Goal: Task Accomplishment & Management: Manage account settings

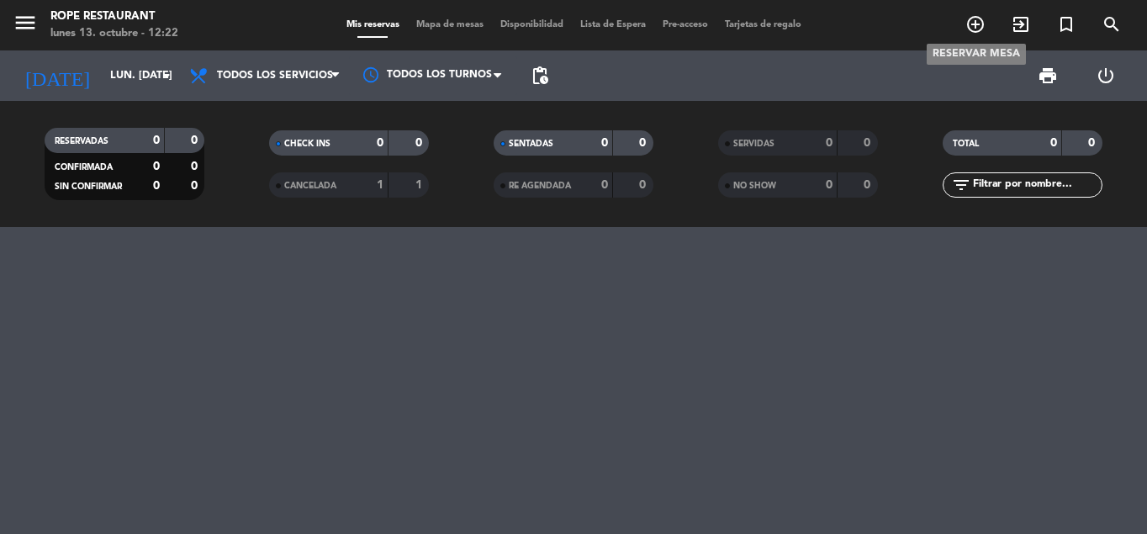
click at [973, 26] on icon "add_circle_outline" at bounding box center [975, 24] width 20 height 20
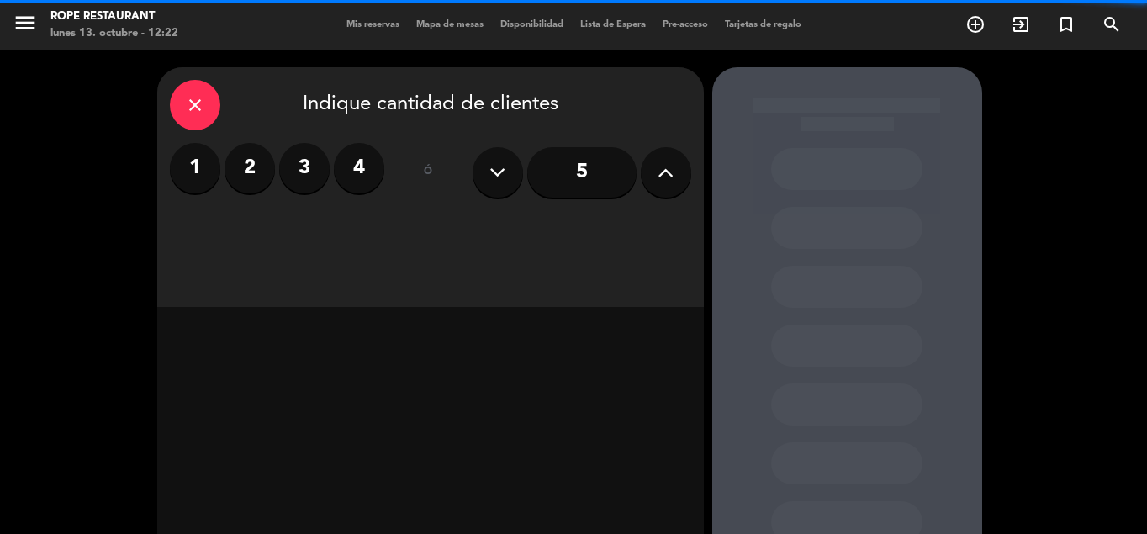
click at [357, 166] on label "4" at bounding box center [359, 168] width 50 height 50
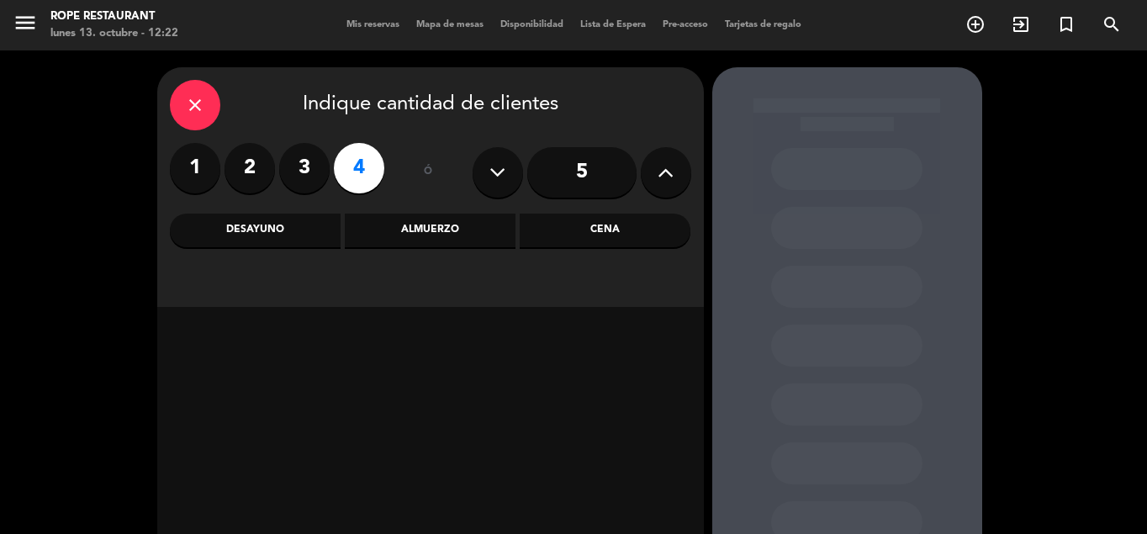
click at [410, 239] on div "Almuerzo" at bounding box center [430, 231] width 171 height 34
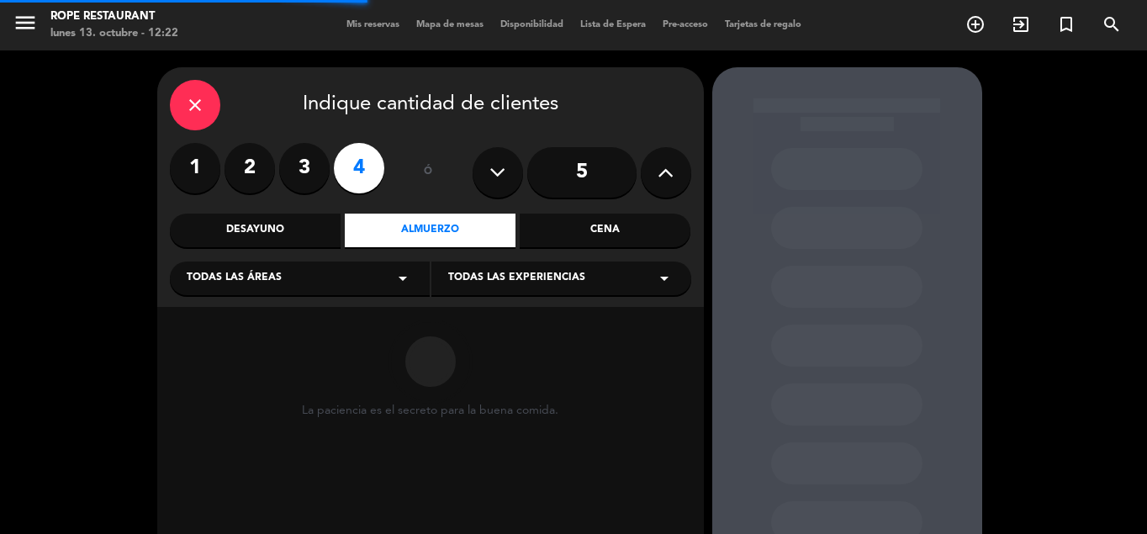
click at [486, 293] on div "Todas las experiencias arrow_drop_down" at bounding box center [561, 279] width 260 height 34
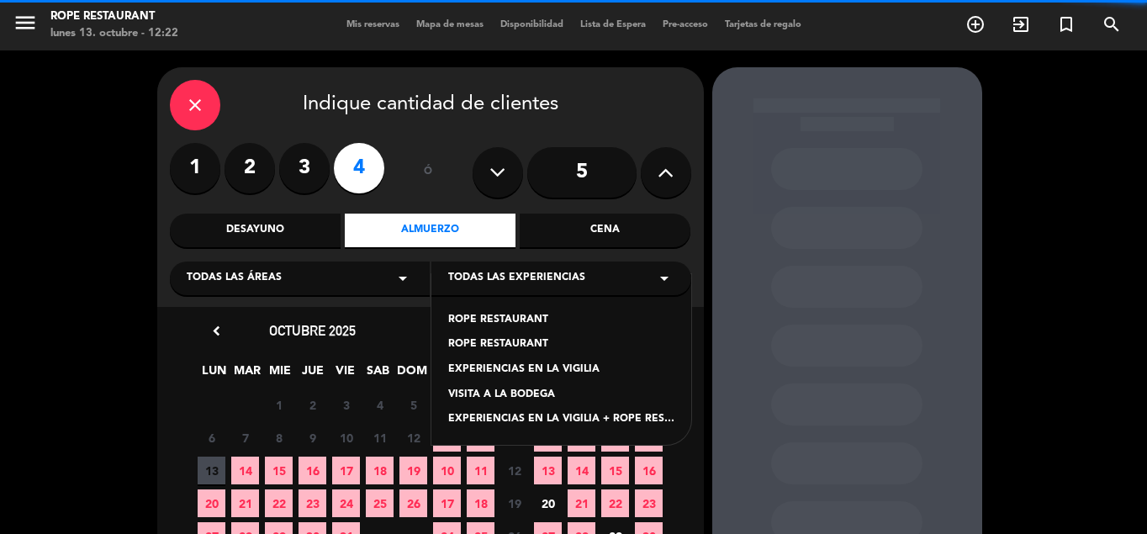
click at [484, 322] on div "ROPE RESTAURANT" at bounding box center [561, 320] width 226 height 17
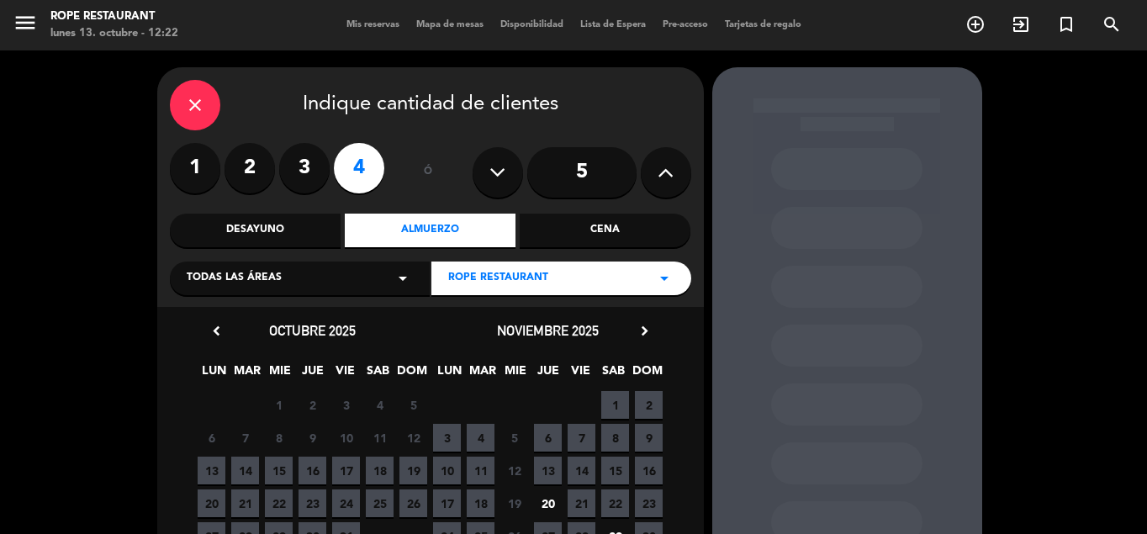
click at [215, 468] on span "13" at bounding box center [212, 471] width 28 height 28
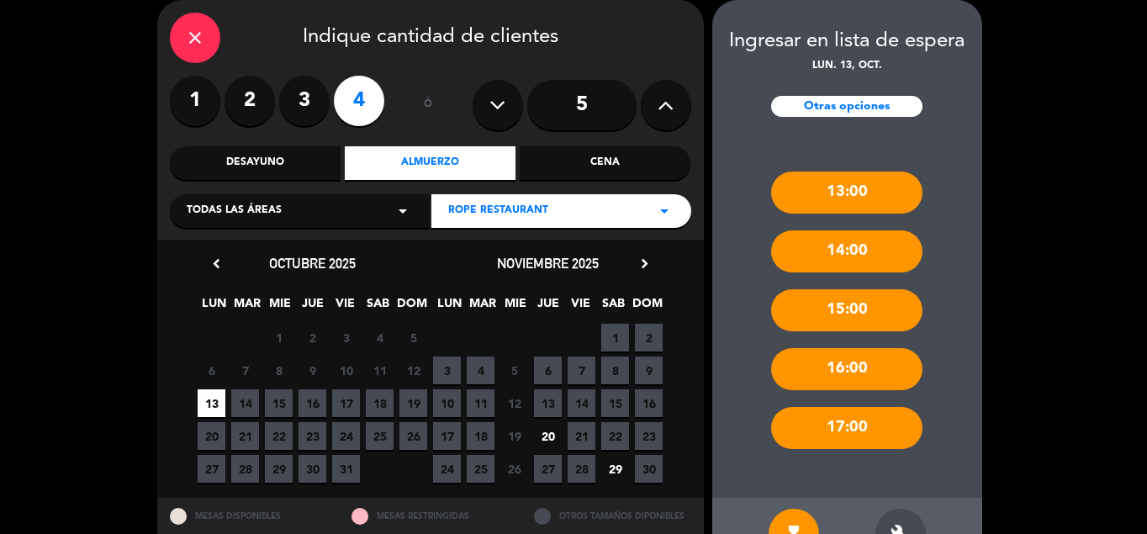
scroll to position [119, 0]
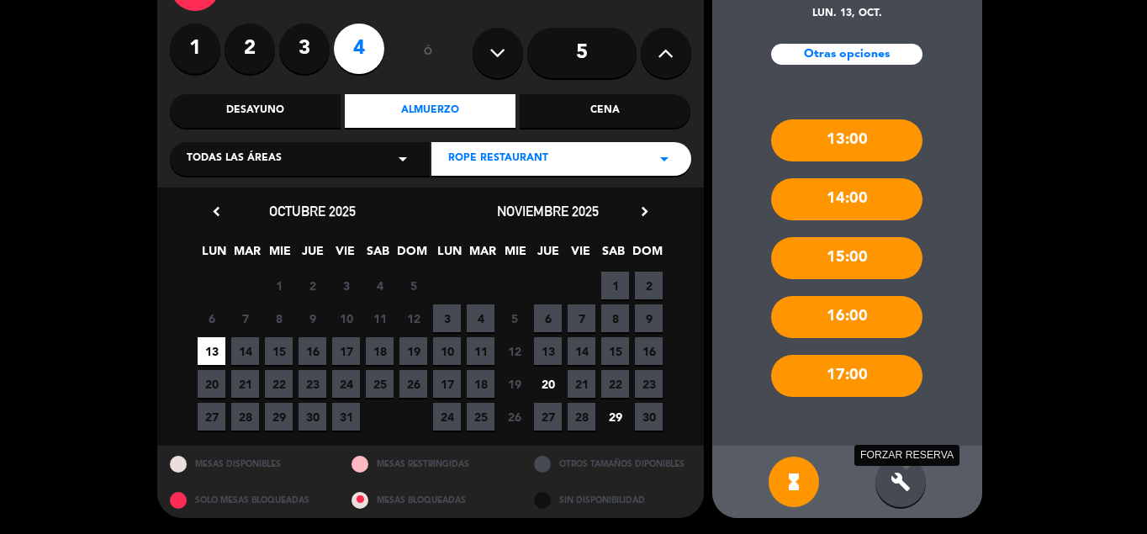
click at [896, 473] on icon "build" at bounding box center [901, 482] width 20 height 20
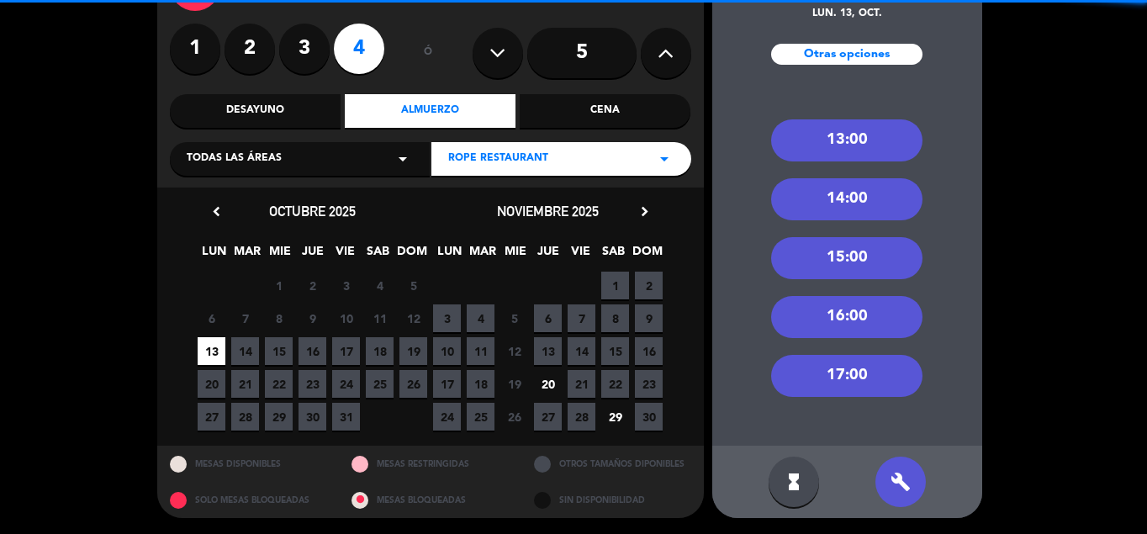
click at [819, 145] on div "13:00" at bounding box center [846, 140] width 151 height 42
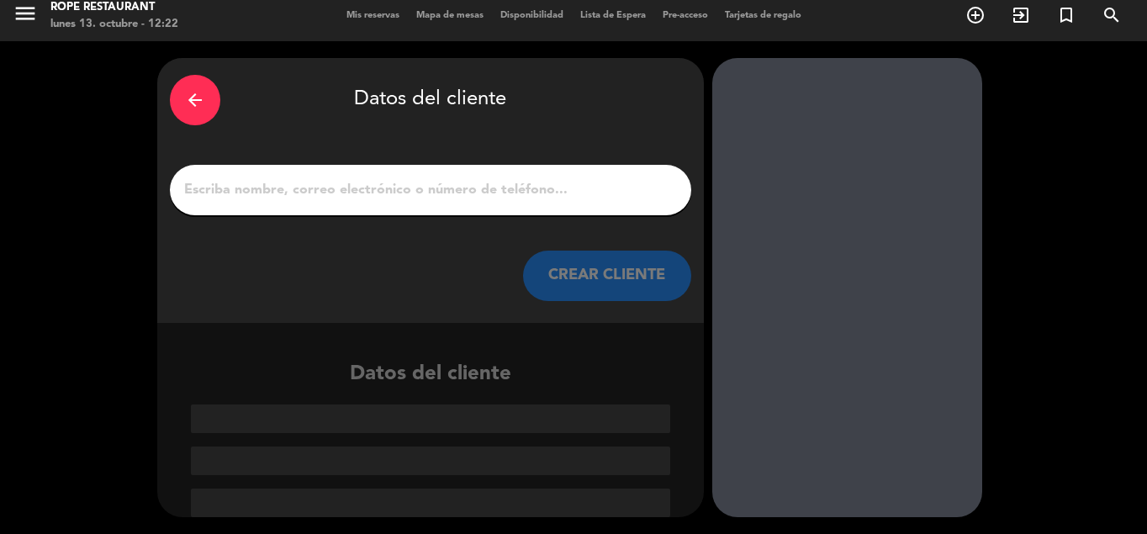
click at [354, 188] on input "1" at bounding box center [430, 190] width 496 height 24
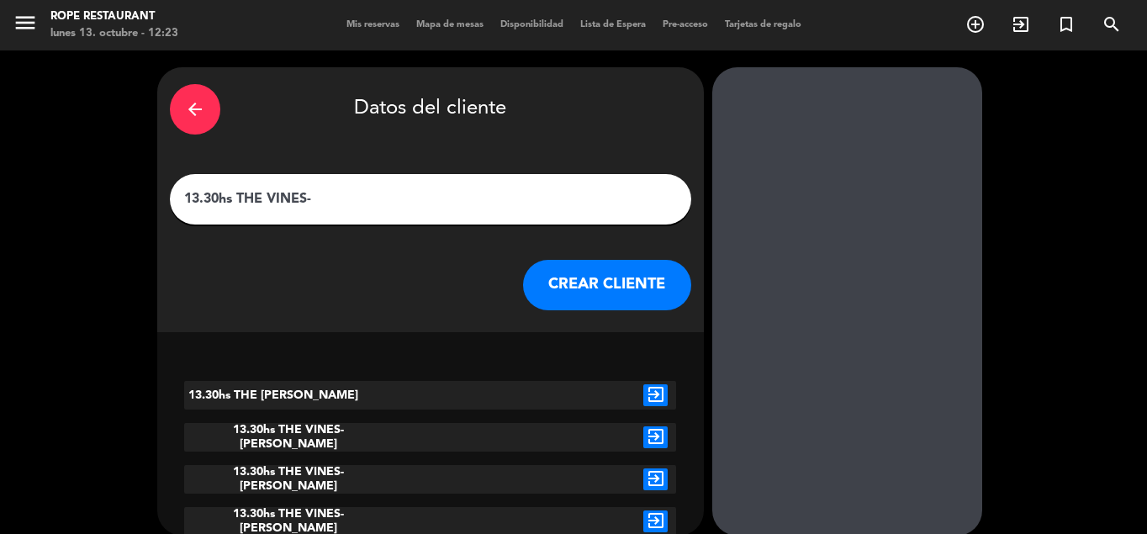
click at [993, 272] on div "arrow_back Datos del cliente 13.30hs THE [PERSON_NAME] CLIENTE 13.30hs THE [PER…" at bounding box center [573, 301] width 1147 height 502
click at [327, 198] on input "13.30hs THE VINES-" at bounding box center [430, 200] width 496 height 24
paste input "[PERSON_NAME]"
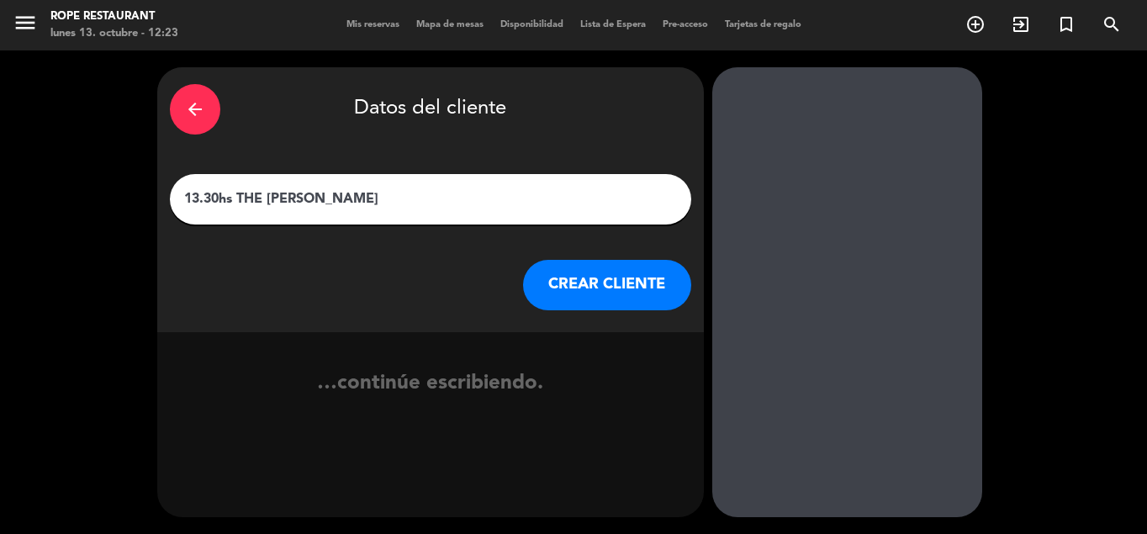
type input "13.30hs THE [PERSON_NAME]"
click at [616, 287] on button "CREAR CLIENTE" at bounding box center [607, 285] width 168 height 50
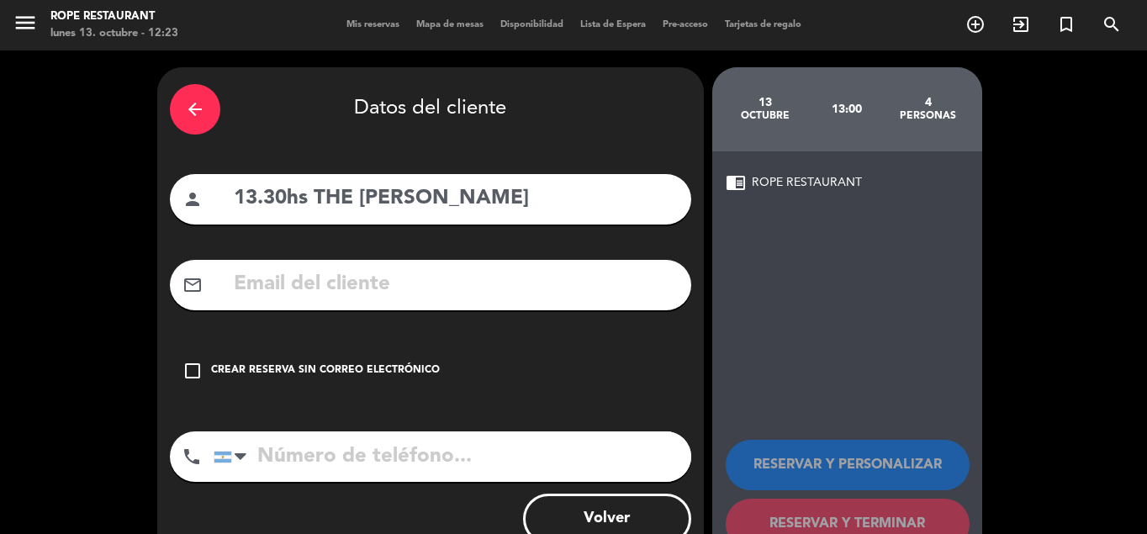
click at [290, 370] on div "Crear reserva sin correo electrónico" at bounding box center [325, 370] width 229 height 17
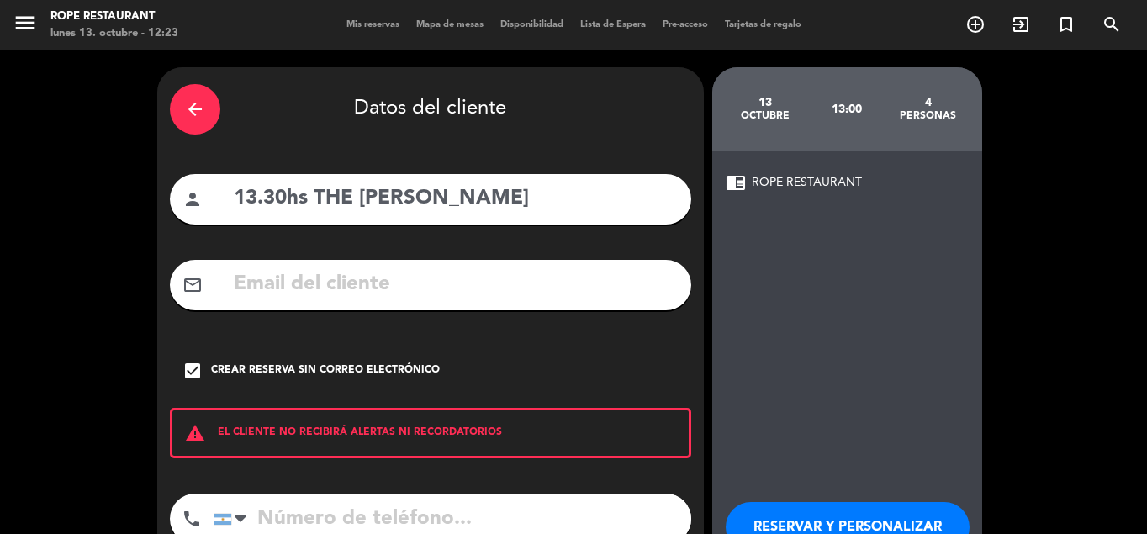
click at [760, 512] on button "RESERVAR Y PERSONALIZAR" at bounding box center [848, 527] width 244 height 50
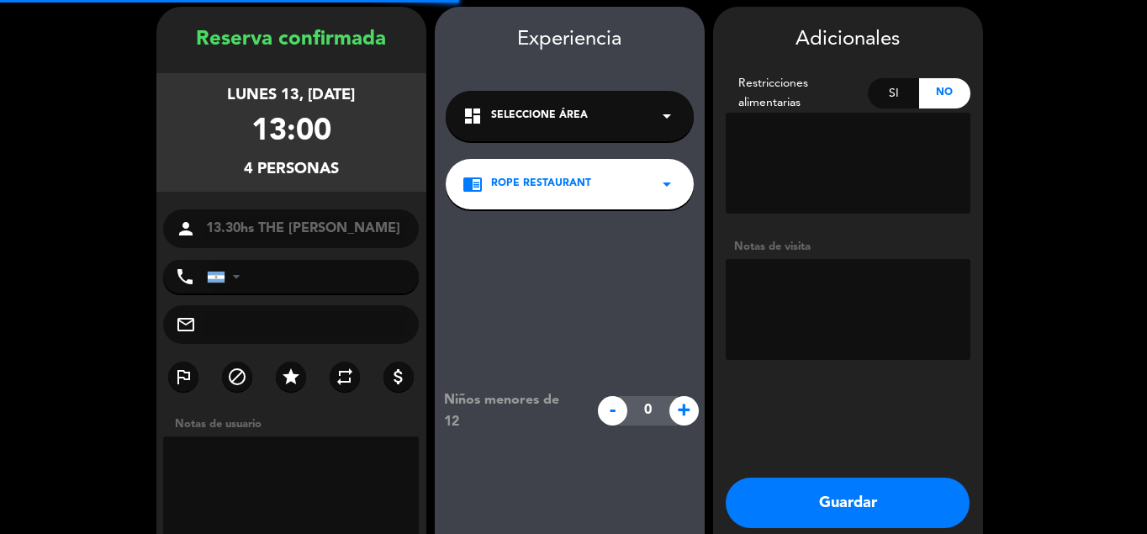
scroll to position [67, 0]
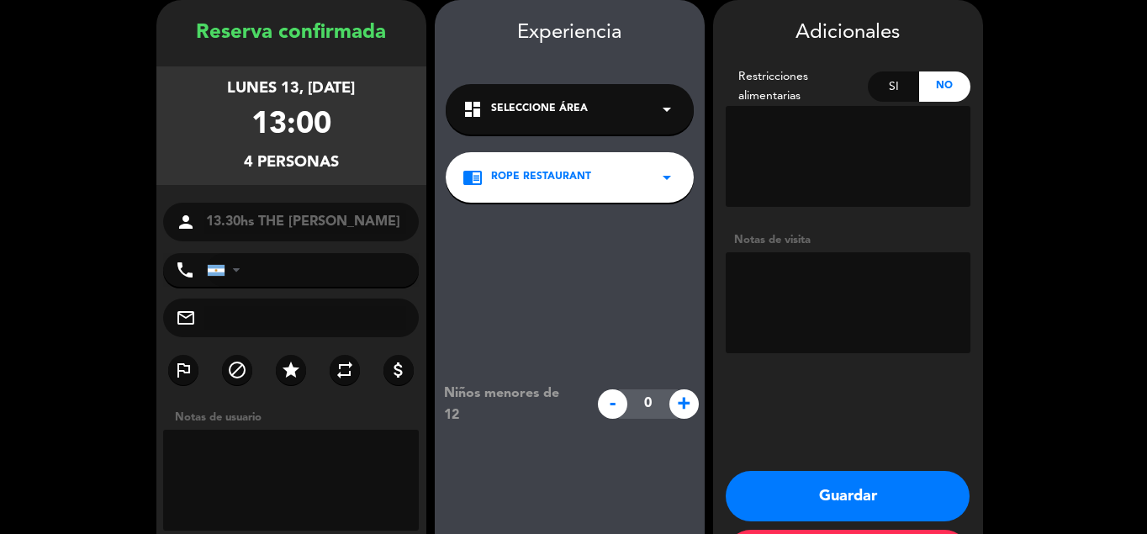
click at [786, 295] on textarea at bounding box center [848, 302] width 245 height 101
paste textarea "[PERSON_NAME] la reserva [PERSON_NAME] x4 Fecha: hoy 13/10 Horario: 13:30 hs Al…"
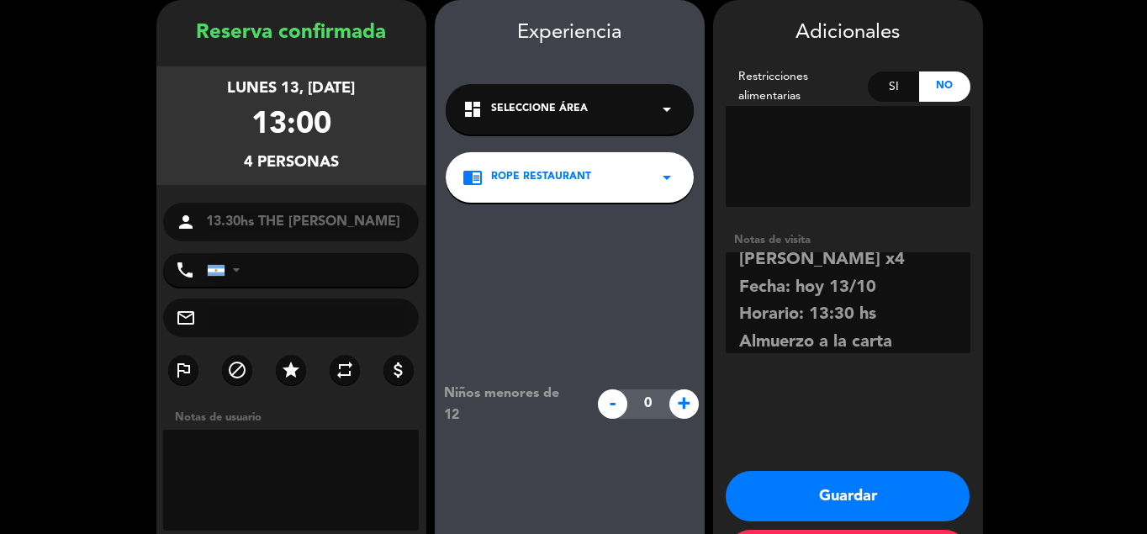
type textarea "[PERSON_NAME] la reserva [PERSON_NAME] x4 Fecha: hoy 13/10 Horario: 13:30 hs Al…"
click at [804, 496] on button "Guardar" at bounding box center [848, 496] width 244 height 50
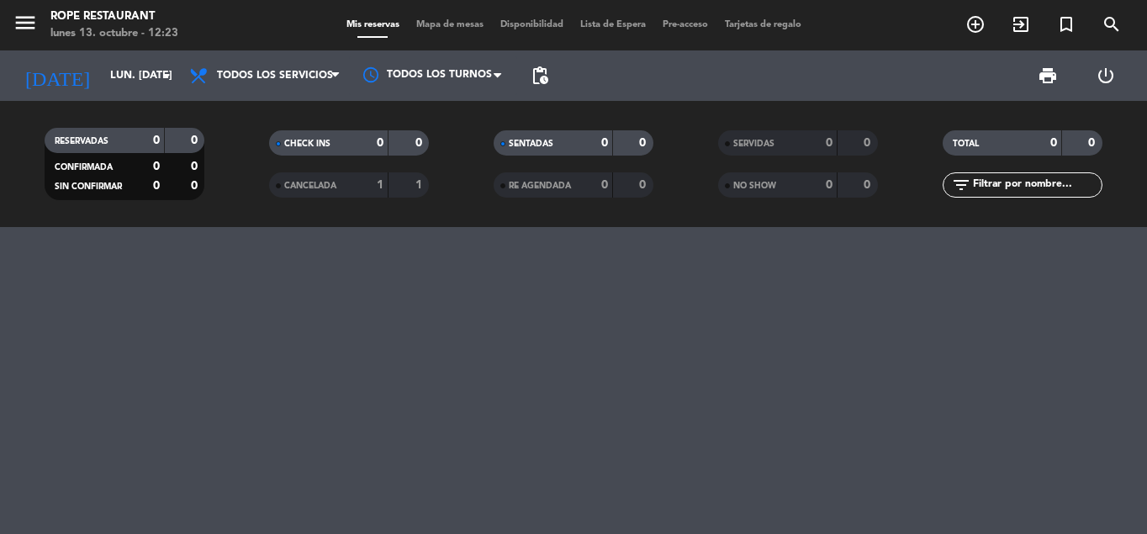
click at [596, 406] on div at bounding box center [573, 380] width 1147 height 307
click at [102, 79] on input "lun. [DATE]" at bounding box center [173, 75] width 142 height 29
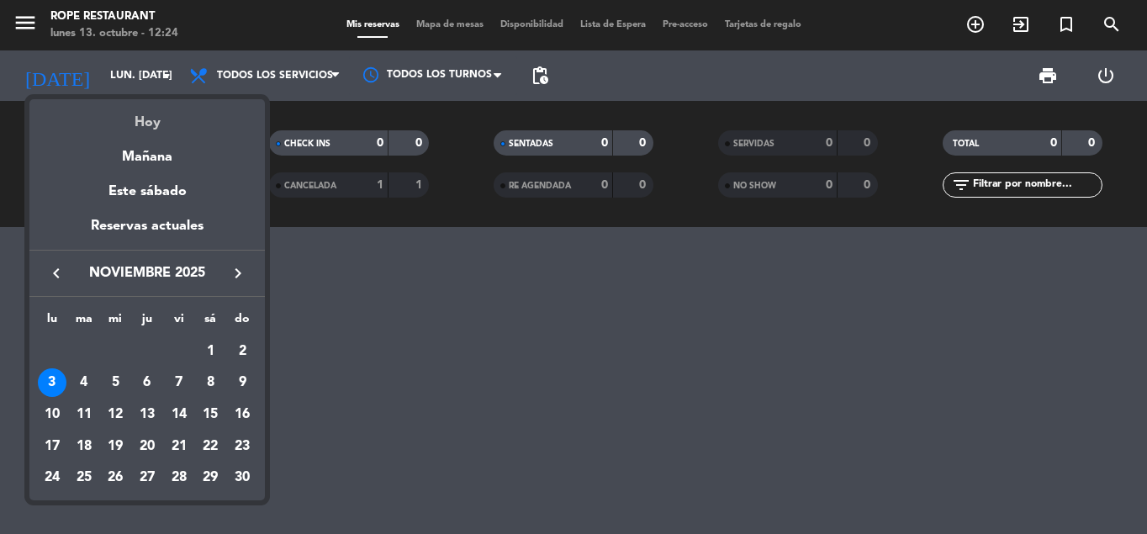
click at [163, 126] on div "Hoy" at bounding box center [146, 116] width 235 height 34
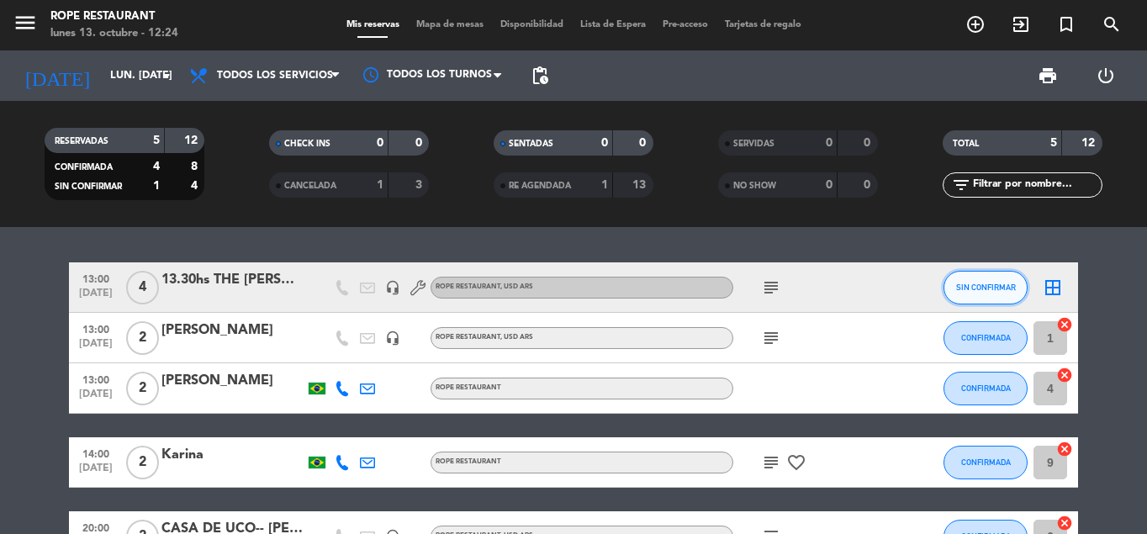
click at [980, 293] on button "SIN CONFIRMAR" at bounding box center [985, 288] width 84 height 34
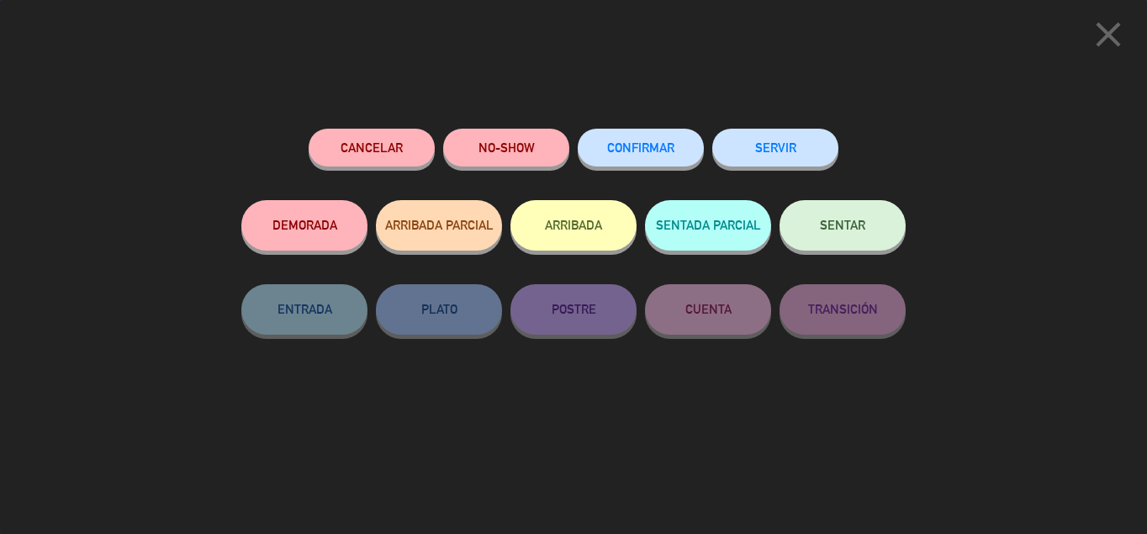
click at [589, 137] on button "CONFIRMAR" at bounding box center [641, 148] width 126 height 38
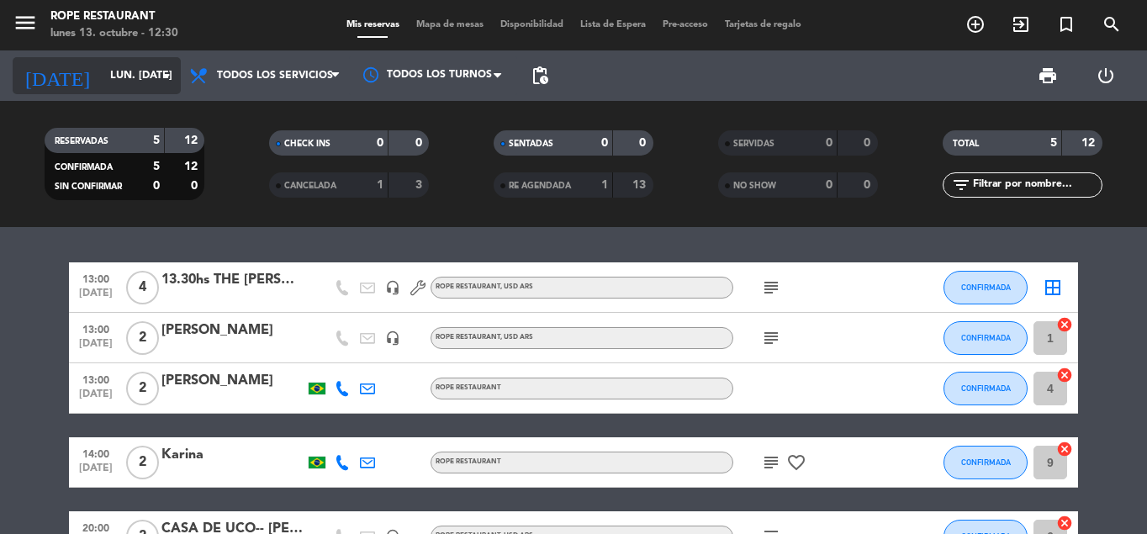
click at [102, 77] on input "lun. [DATE]" at bounding box center [173, 75] width 142 height 29
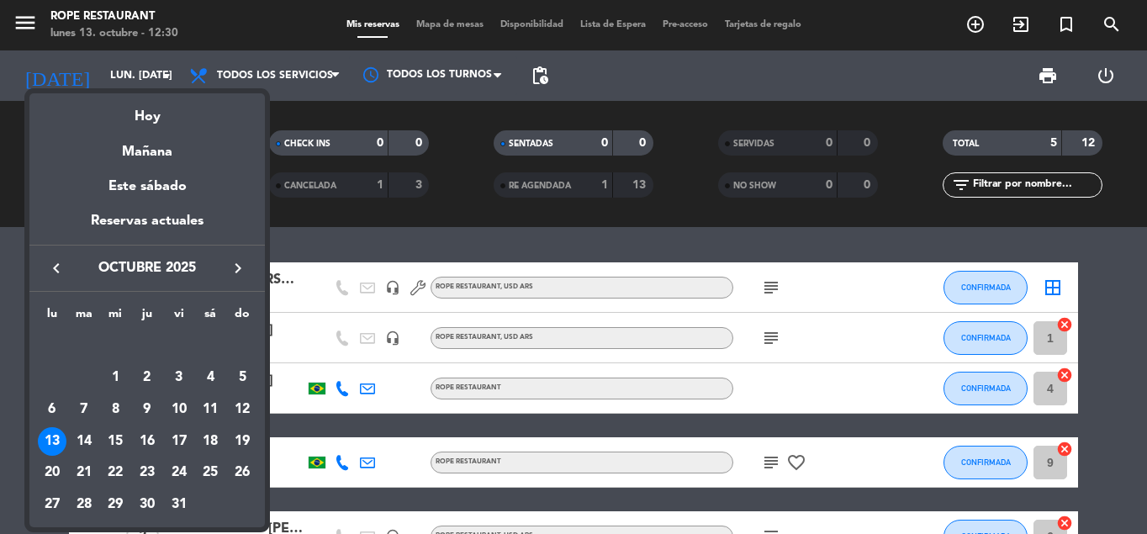
click at [55, 266] on icon "keyboard_arrow_left" at bounding box center [56, 268] width 20 height 20
click at [235, 441] on div "21" at bounding box center [242, 441] width 29 height 29
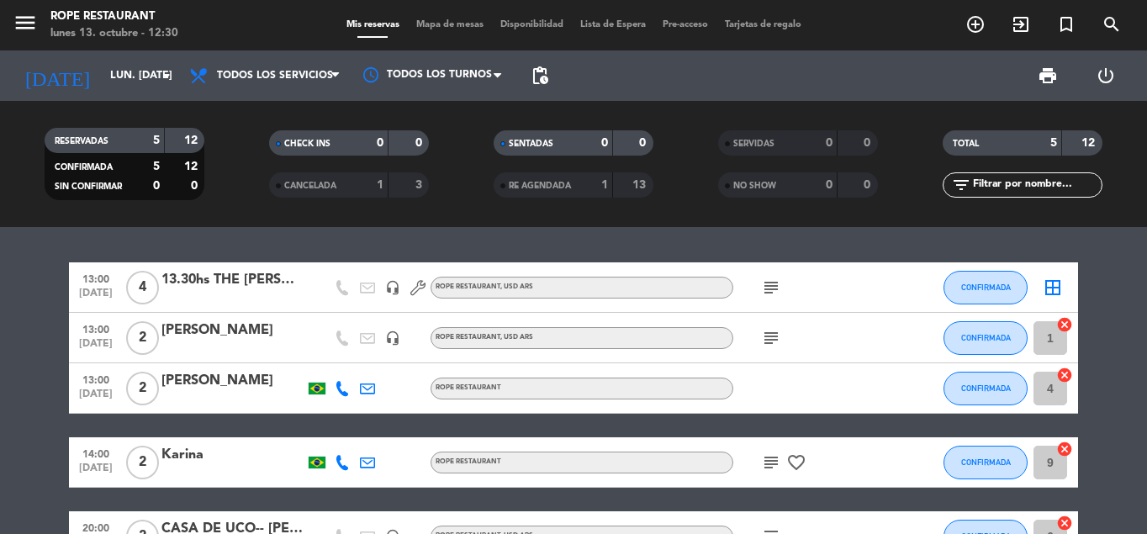
type input "dom. [DATE]"
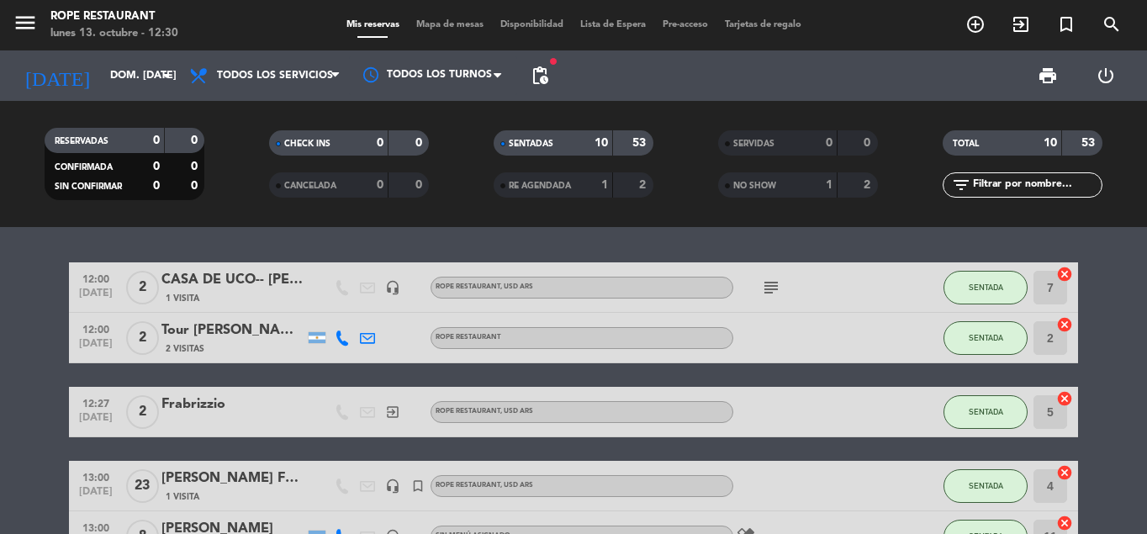
click at [50, 258] on div "12:00 [DATE] 2 CASA DE UCO-- [PERSON_NAME] 1 Visita headset_mic ROPE RESTAURANT…" at bounding box center [573, 380] width 1147 height 307
click at [927, 243] on div "12:00 [DATE] 2 CASA DE UCO-- [PERSON_NAME] 1 Visita headset_mic ROPE RESTAURANT…" at bounding box center [573, 380] width 1147 height 307
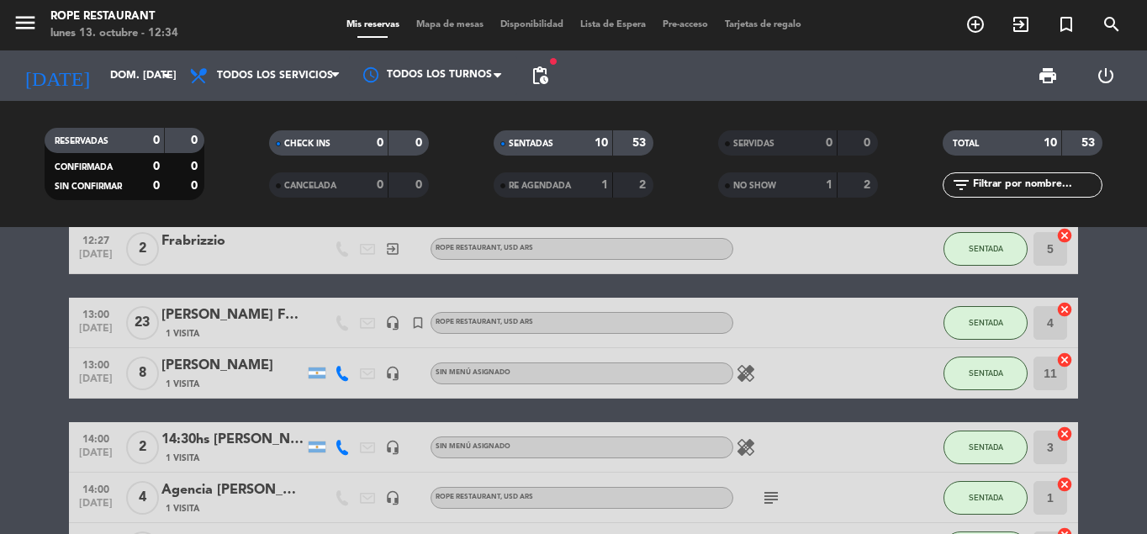
scroll to position [162, 0]
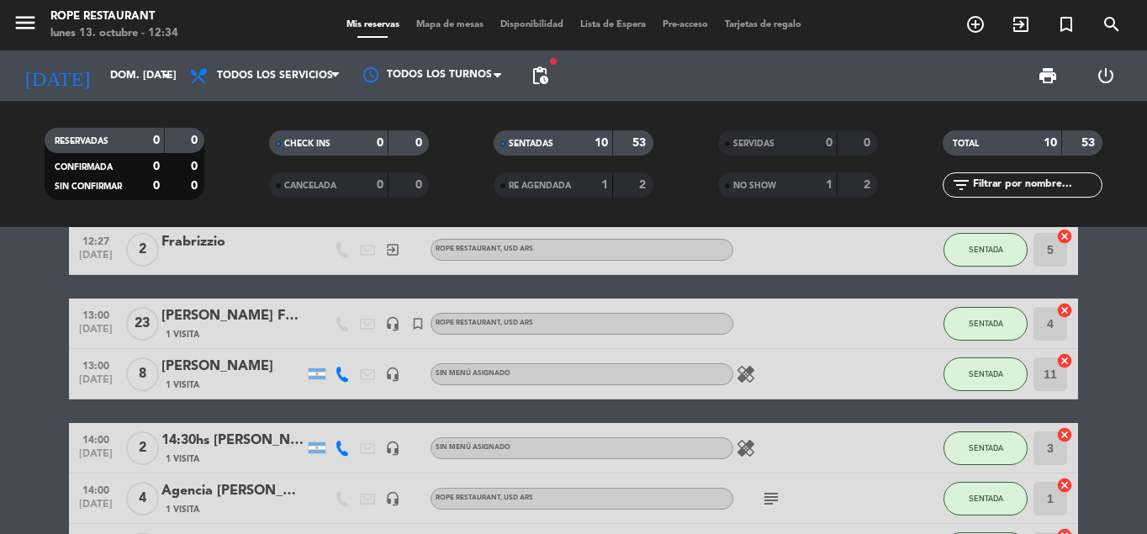
click at [92, 412] on div "12:00 [DATE] 2 CASA DE UCO-- [PERSON_NAME] 1 Visita headset_mic ROPE RESTAURANT…" at bounding box center [573, 411] width 1009 height 622
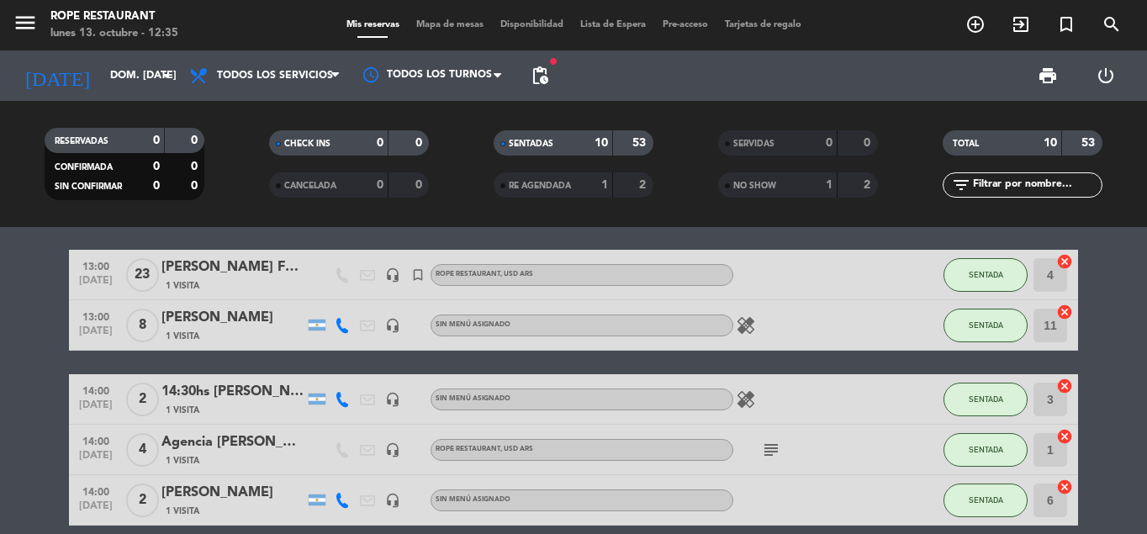
scroll to position [210, 0]
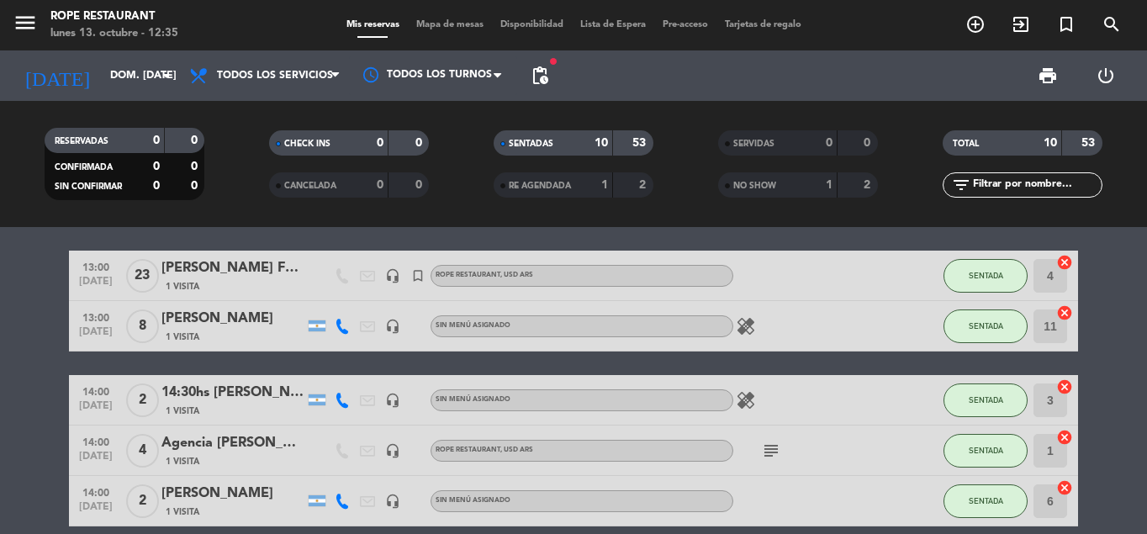
click at [749, 391] on icon "healing" at bounding box center [746, 400] width 20 height 20
click at [341, 403] on icon at bounding box center [342, 400] width 15 height 15
click at [900, 243] on div "12:00 [DATE] 2 CASA DE UCO-- [PERSON_NAME] 1 Visita headset_mic ROPE RESTAURANT…" at bounding box center [573, 363] width 1009 height 622
click at [338, 402] on icon at bounding box center [342, 400] width 15 height 15
click at [351, 376] on span "content_paste" at bounding box center [357, 372] width 13 height 13
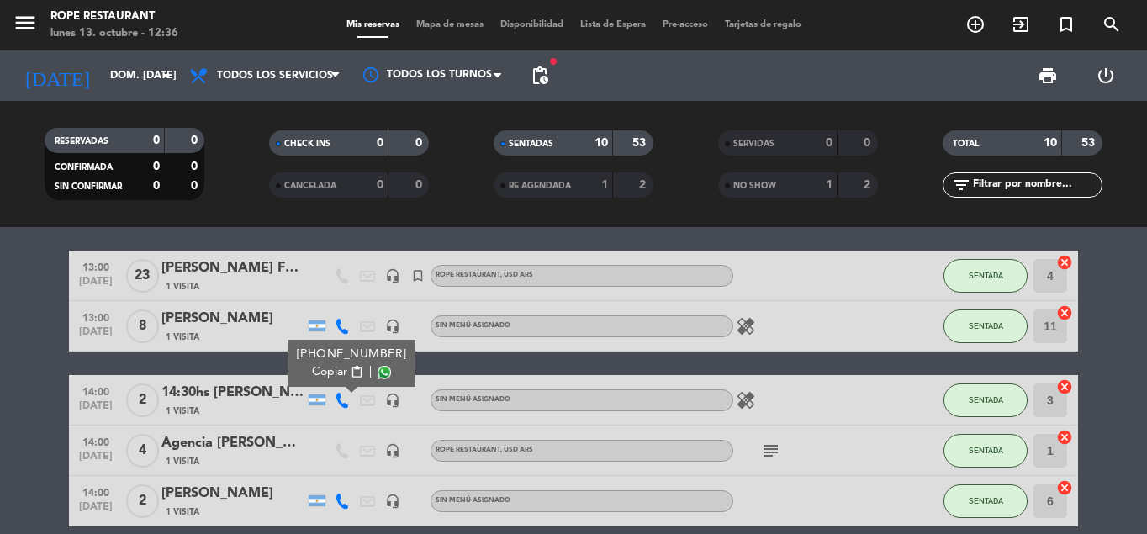
click at [930, 216] on div "RESERVADAS 0 0 CONFIRMADA 0 0 SIN CONFIRMAR 0 0 CHECK INS 0 0 CANCELADA 0 0 SEN…" at bounding box center [573, 164] width 1147 height 126
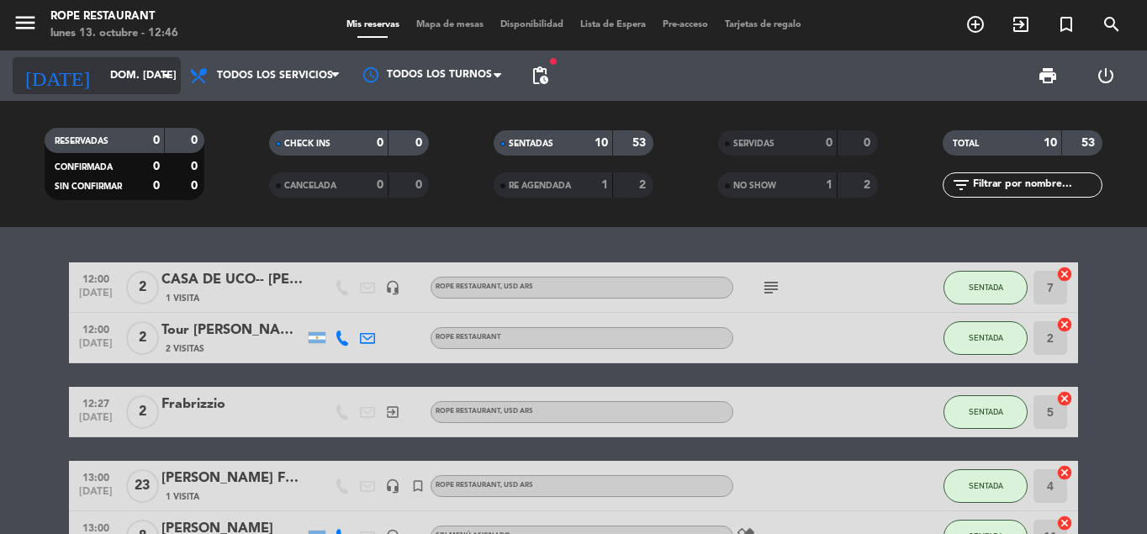
click at [102, 69] on input "dom. [DATE]" at bounding box center [173, 75] width 142 height 29
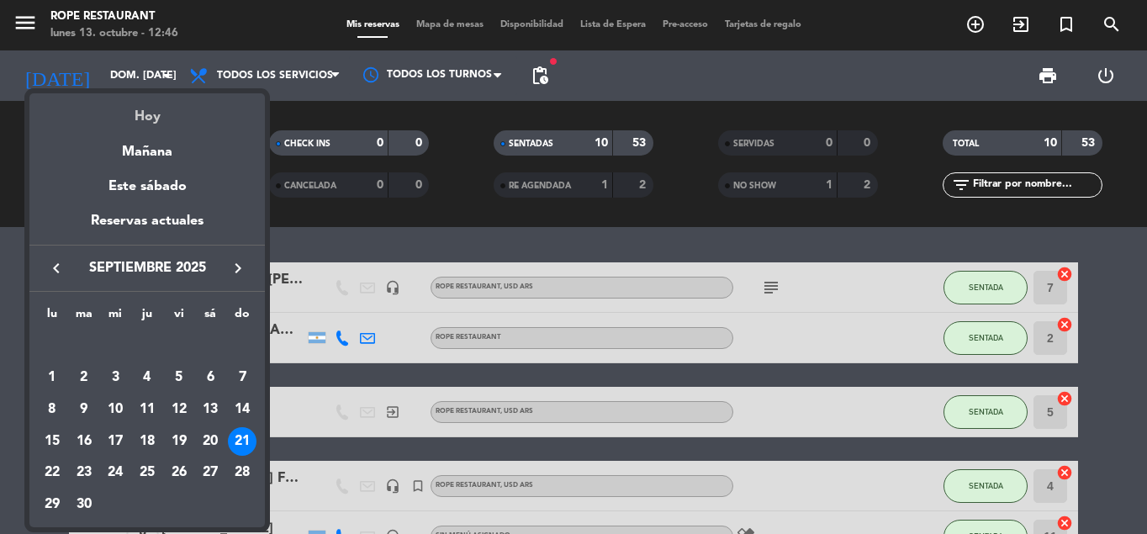
click at [151, 114] on div "Hoy" at bounding box center [146, 110] width 235 height 34
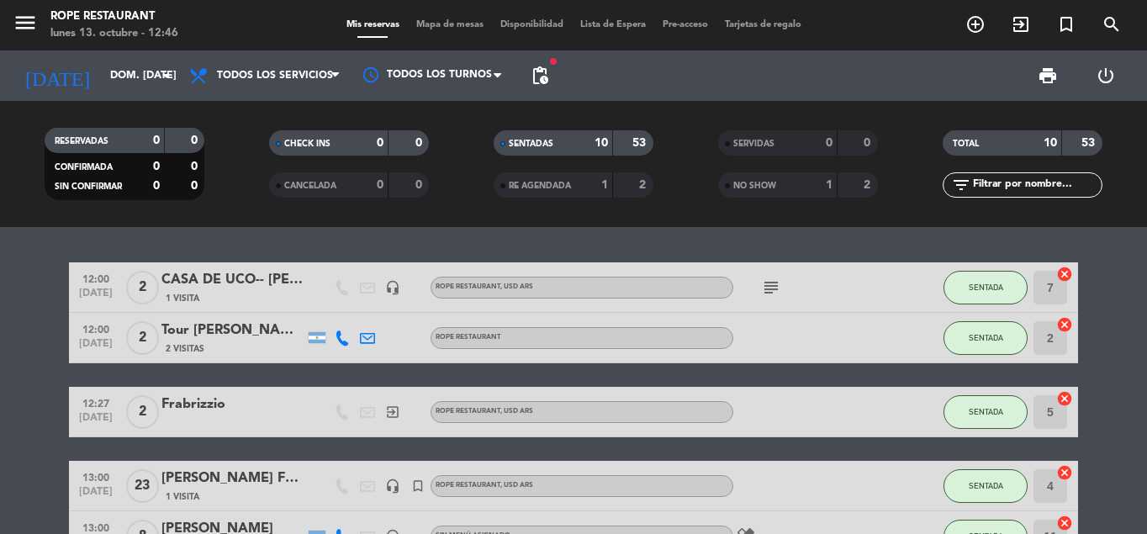
type input "lun. [DATE]"
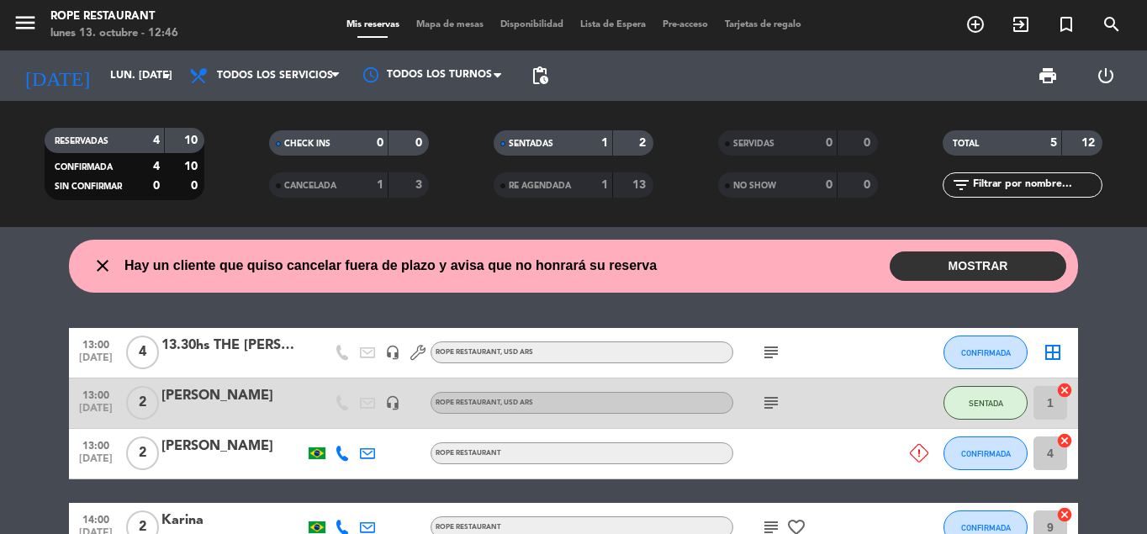
click at [924, 270] on button "MOSTRAR" at bounding box center [978, 265] width 177 height 29
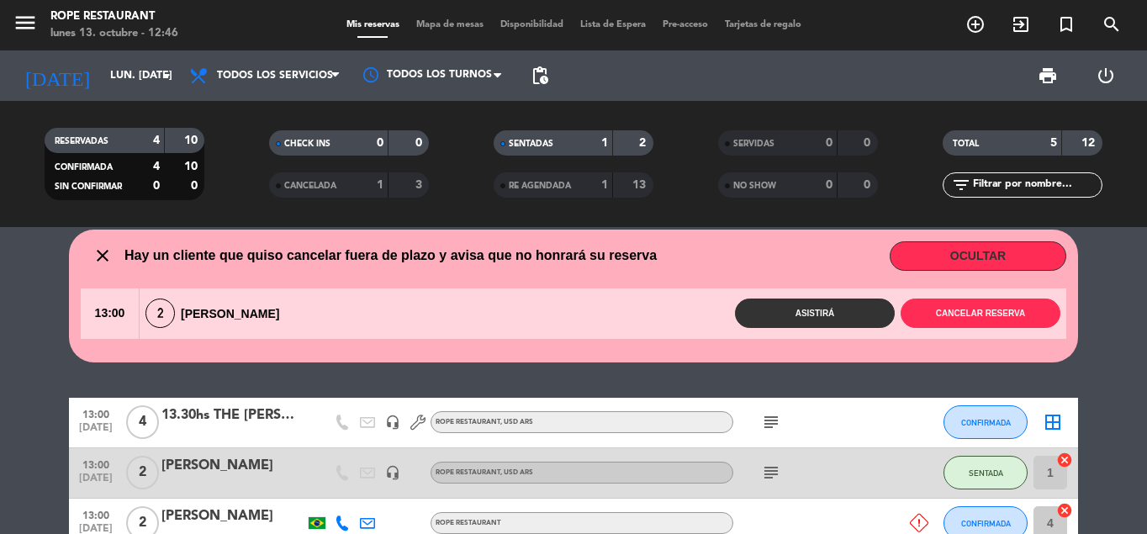
scroll to position [9, 0]
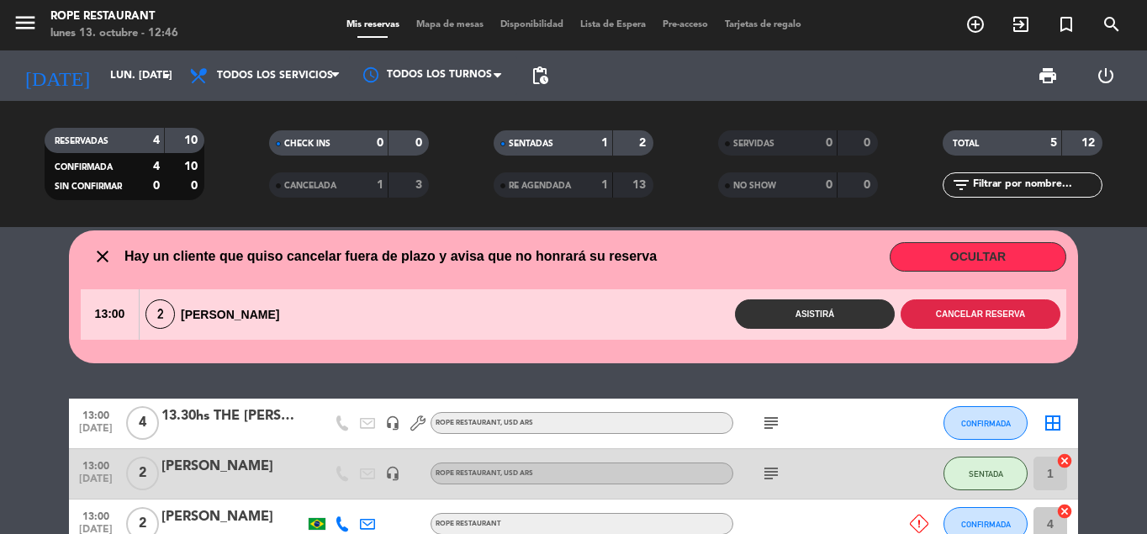
click at [954, 314] on button "Cancelar reserva" at bounding box center [981, 313] width 160 height 29
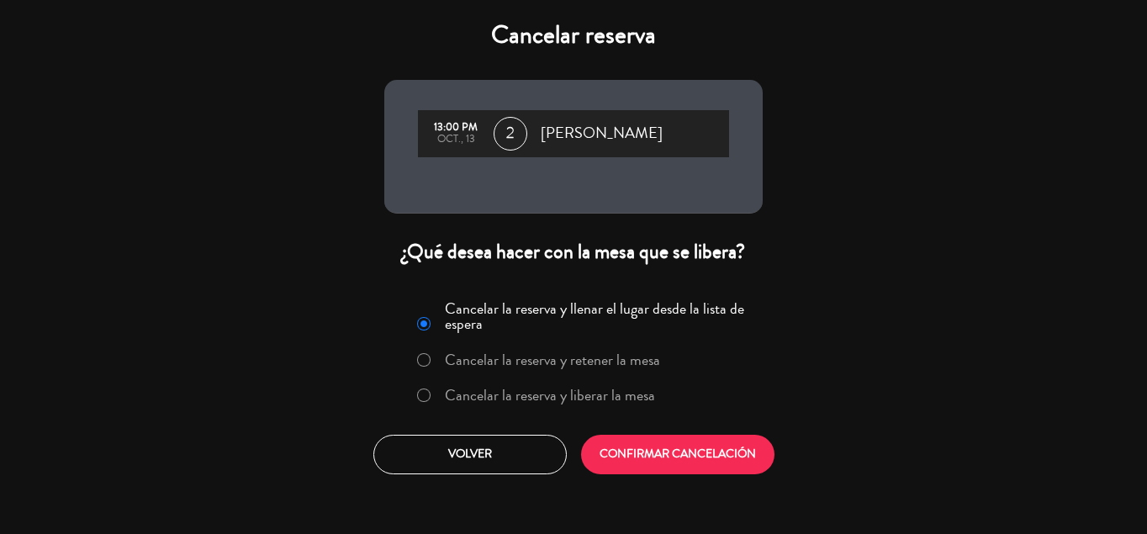
click at [610, 399] on label "Cancelar la reserva y liberar la mesa" at bounding box center [550, 395] width 210 height 15
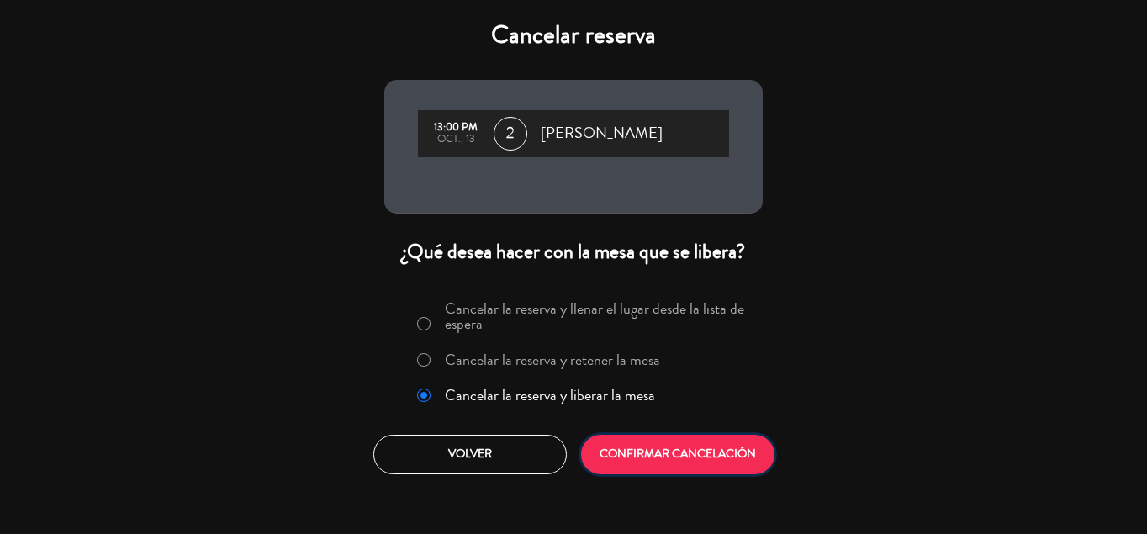
click at [640, 451] on button "CONFIRMAR CANCELACIÓN" at bounding box center [677, 455] width 193 height 40
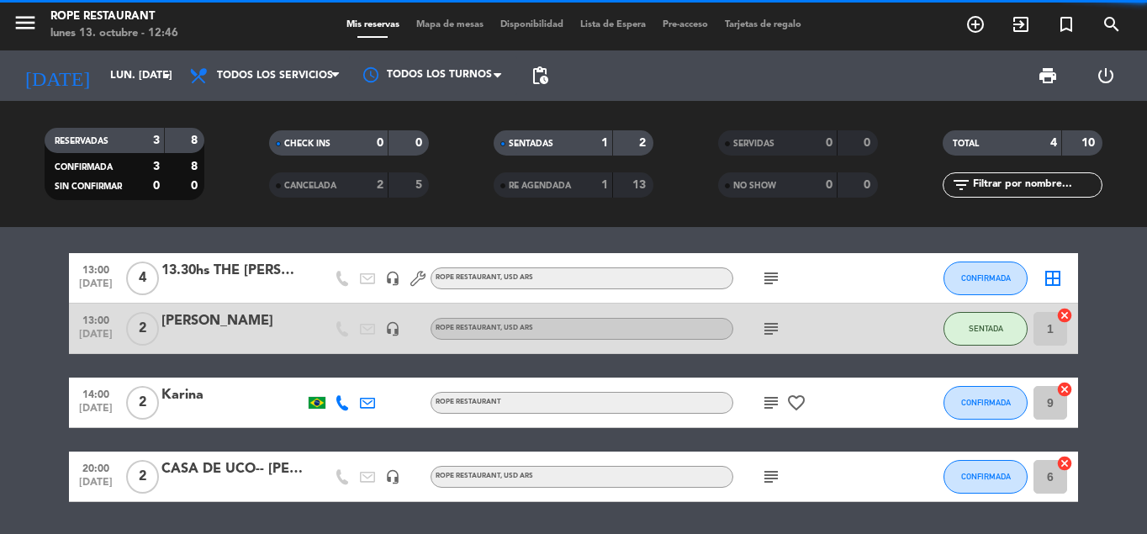
scroll to position [0, 0]
